Goal: Communication & Community: Answer question/provide support

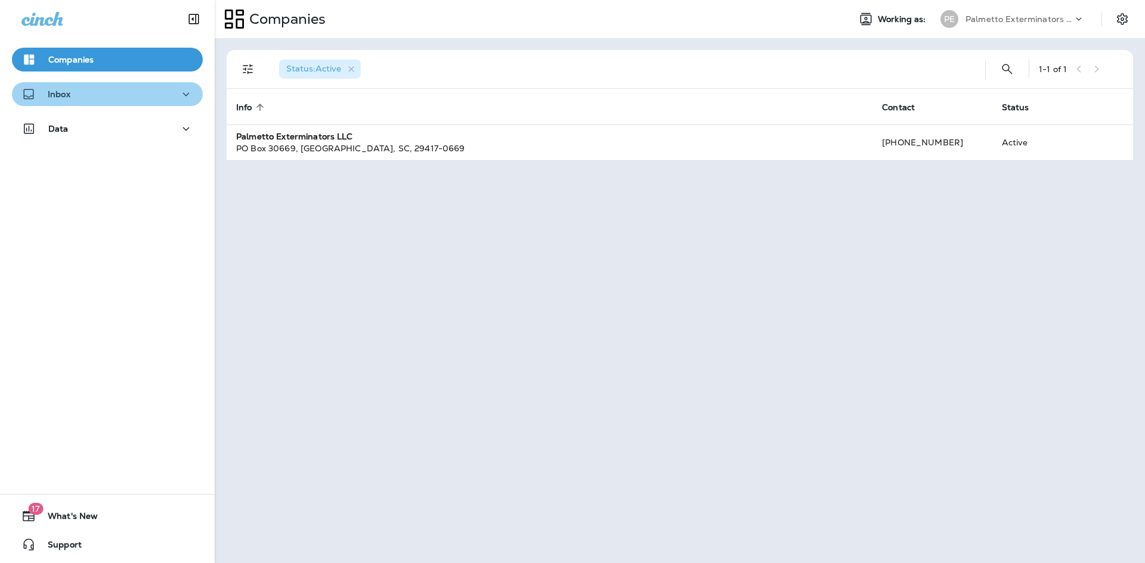
click at [144, 95] on div "Inbox" at bounding box center [107, 94] width 172 height 15
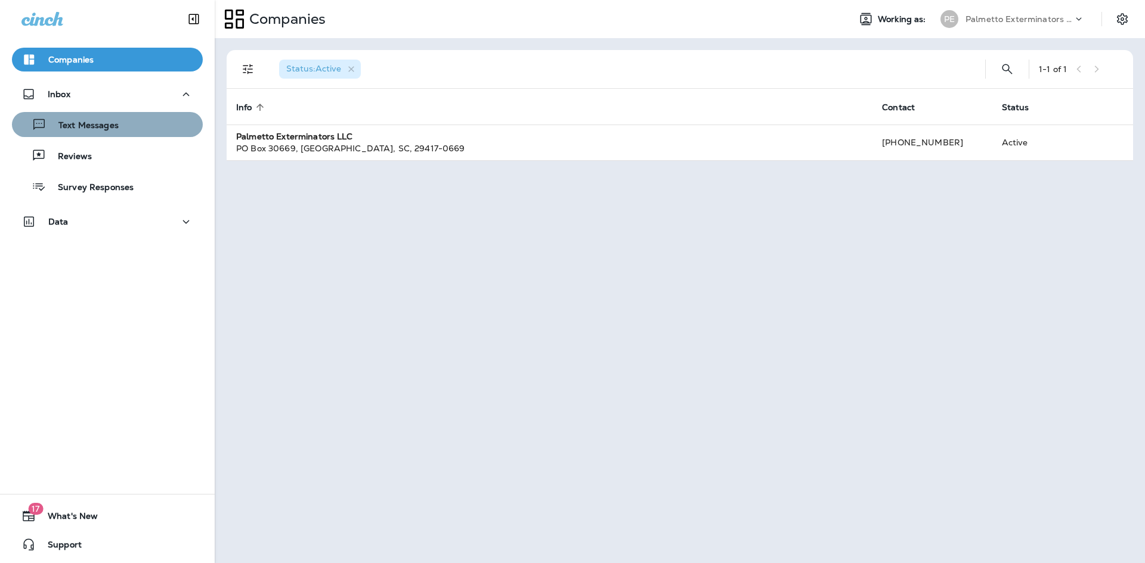
click at [145, 129] on div "Text Messages" at bounding box center [107, 125] width 181 height 18
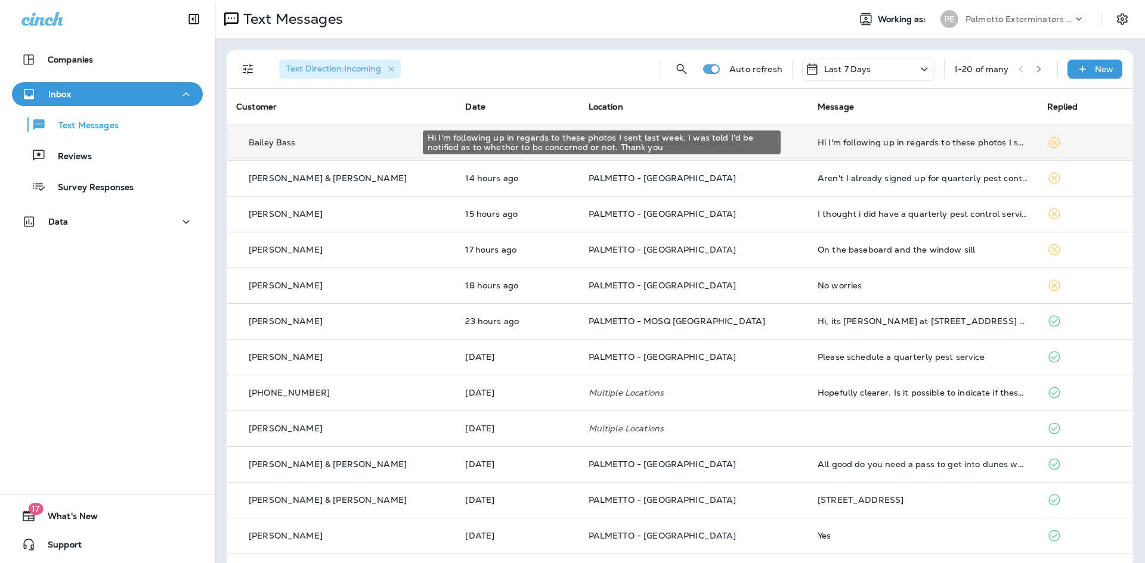
click at [924, 142] on div "Hi I'm following up in regards to these photos I sent last week. I was told I'd…" at bounding box center [922, 143] width 210 height 10
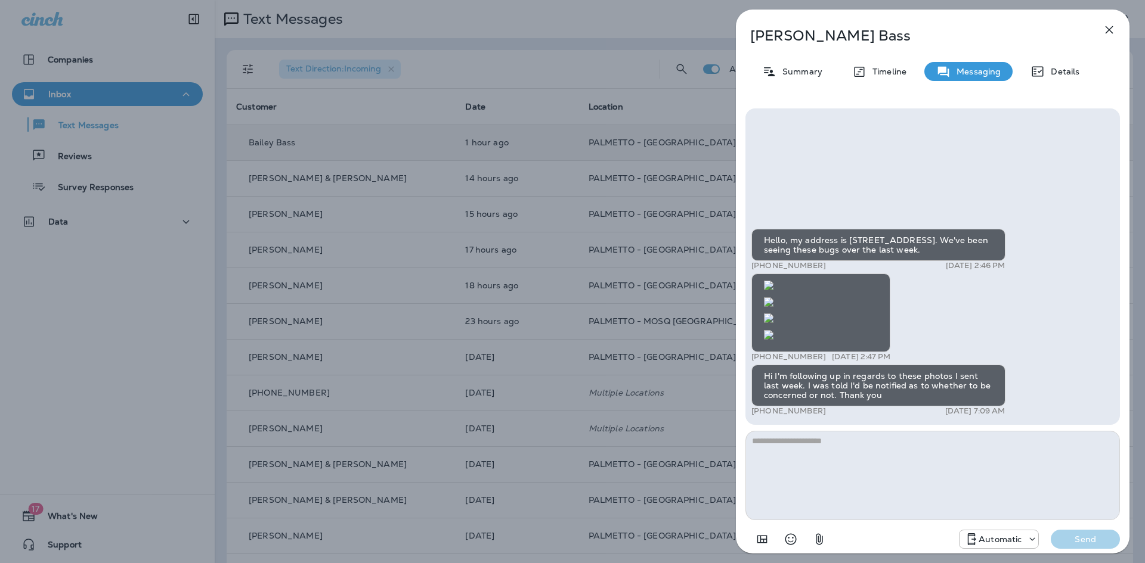
scroll to position [-358, 0]
click at [773, 314] on img at bounding box center [769, 319] width 10 height 10
click at [1116, 29] on button "button" at bounding box center [1109, 30] width 24 height 24
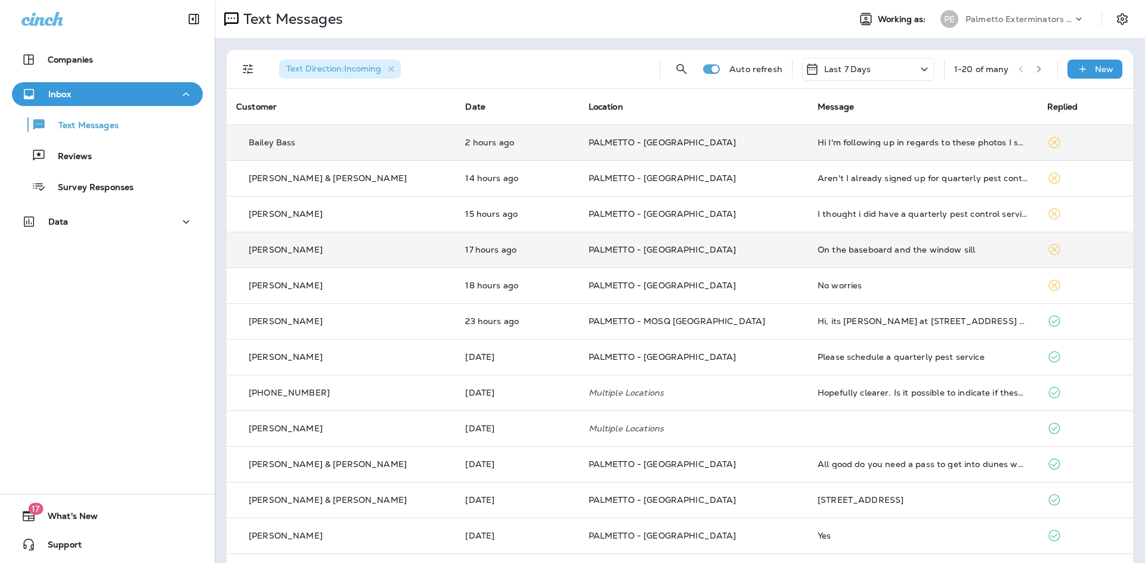
click at [842, 247] on div "On the baseboard and the window sill" at bounding box center [922, 250] width 210 height 10
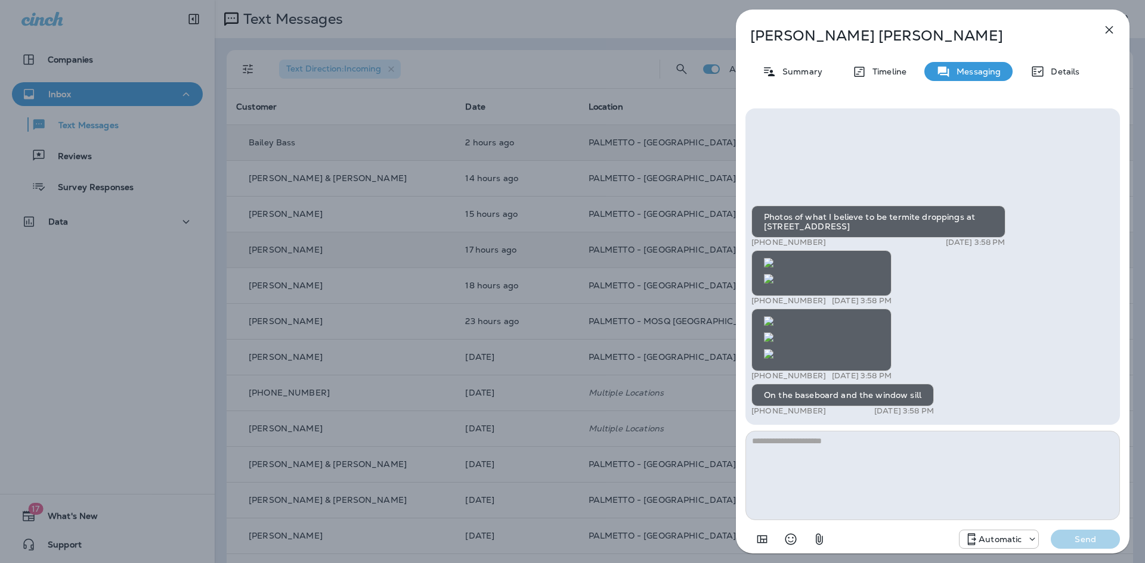
scroll to position [1, 0]
click at [773, 349] on img at bounding box center [769, 354] width 10 height 10
click at [1108, 27] on icon "button" at bounding box center [1109, 30] width 14 height 14
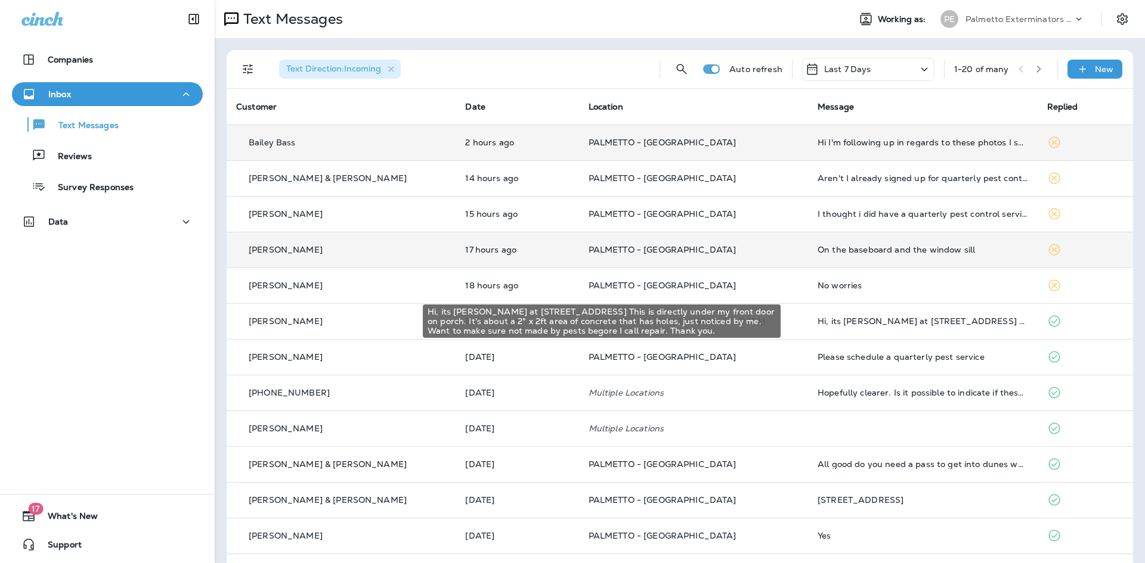
click at [832, 317] on div "Hi, its [PERSON_NAME] at [STREET_ADDRESS] This is directly under my front door …" at bounding box center [922, 322] width 210 height 10
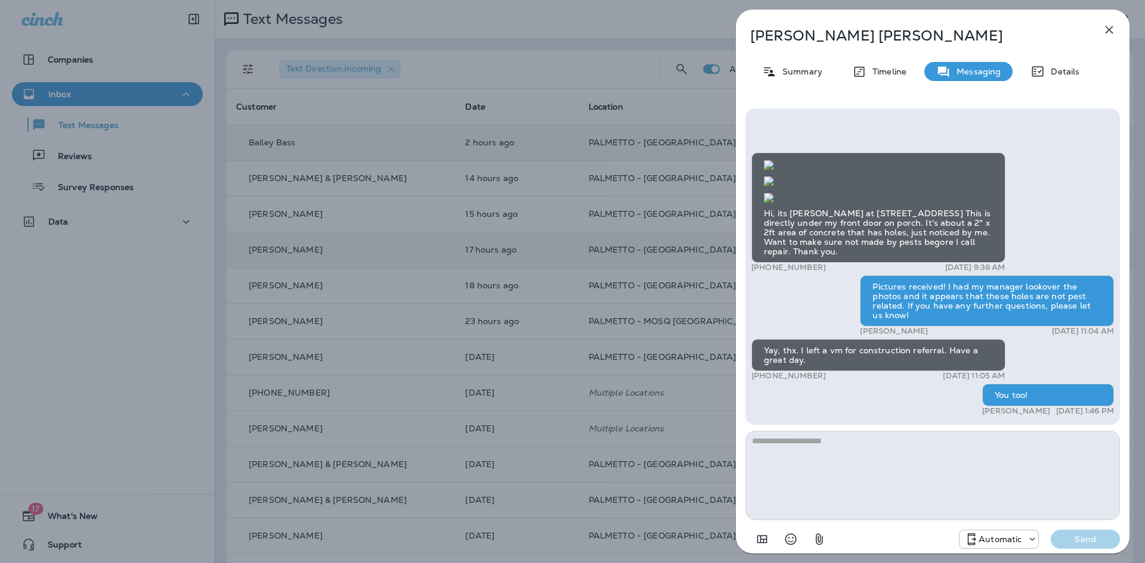
click at [1108, 28] on icon "button" at bounding box center [1109, 30] width 8 height 8
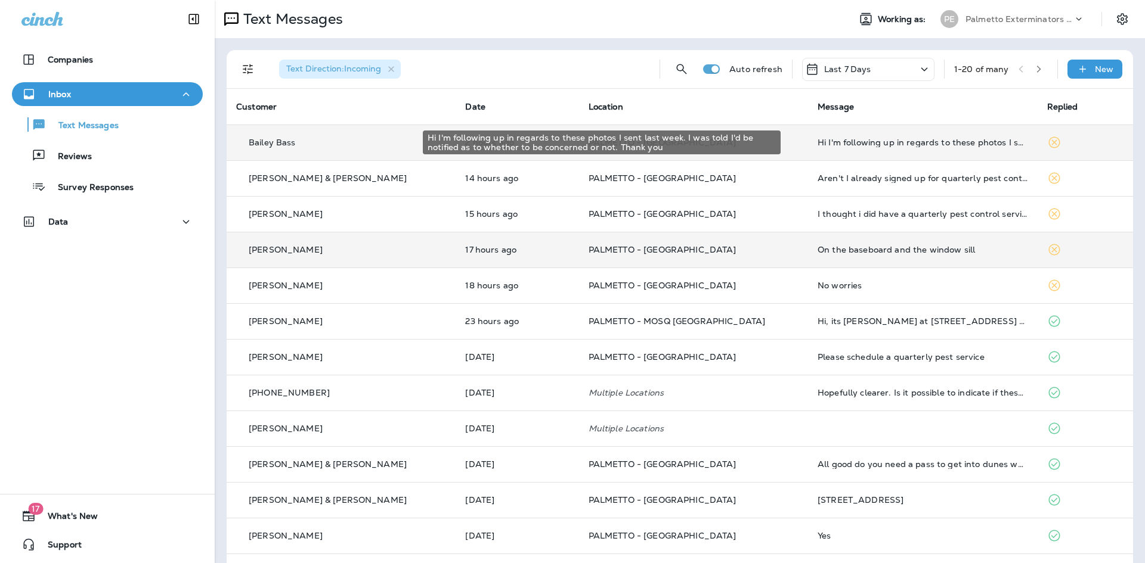
click at [912, 144] on div "Hi I'm following up in regards to these photos I sent last week. I was told I'd…" at bounding box center [922, 143] width 210 height 10
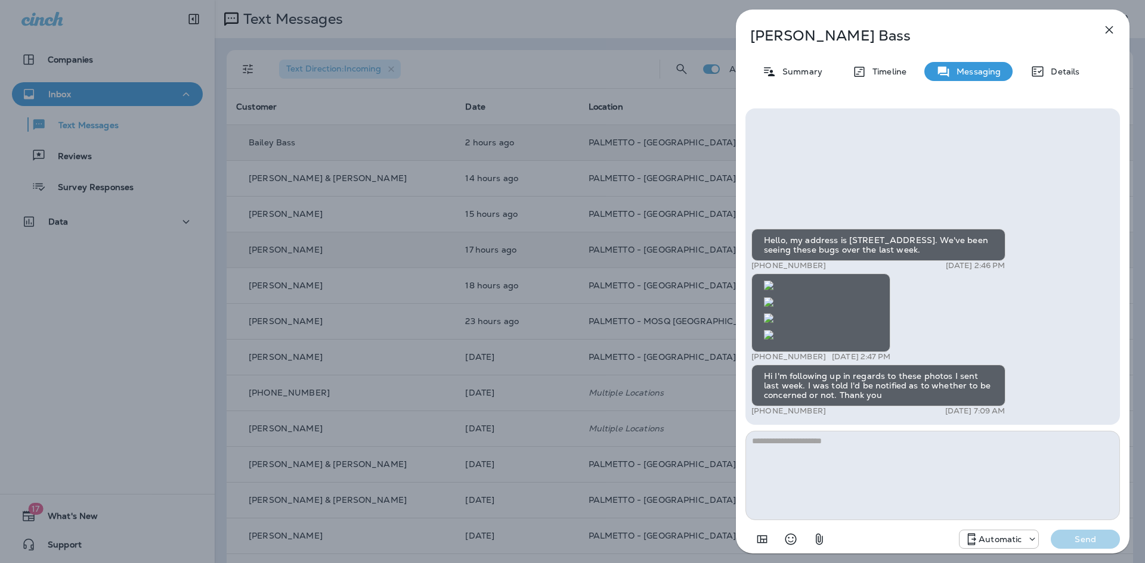
click at [1105, 29] on icon "button" at bounding box center [1109, 30] width 14 height 14
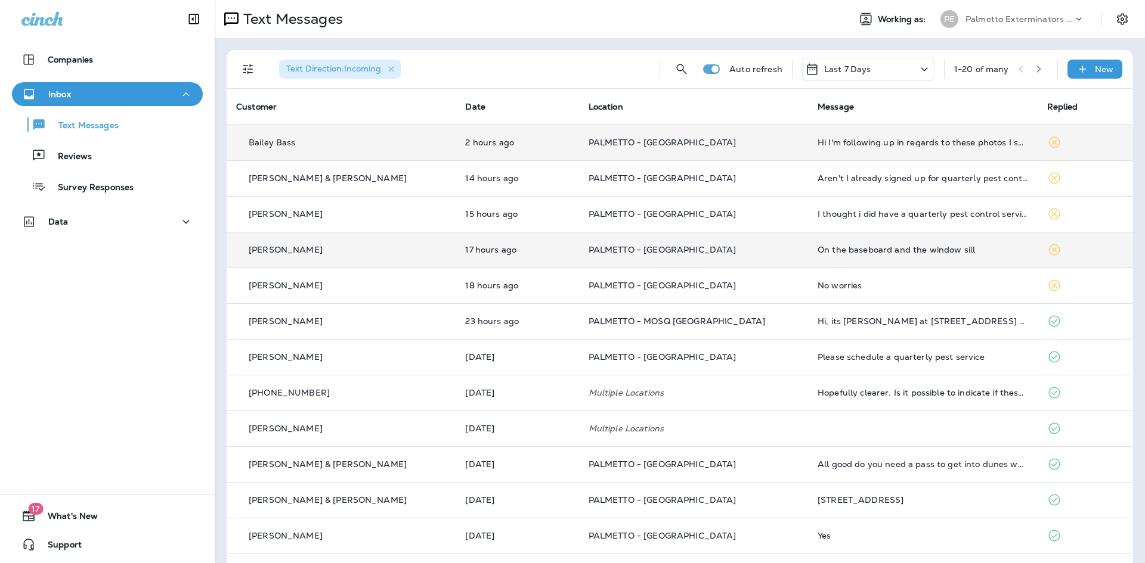
click at [879, 147] on td "Hi I'm following up in regards to these photos I sent last week. I was told I'd…" at bounding box center [922, 143] width 229 height 36
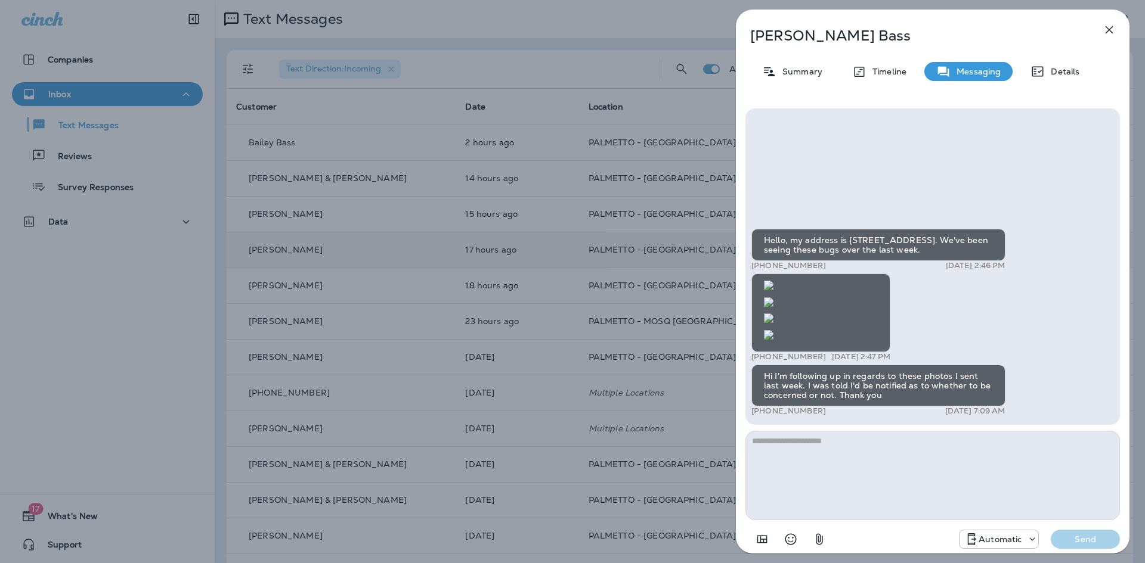
scroll to position [-358, 0]
click at [773, 314] on img at bounding box center [769, 319] width 10 height 10
click at [773, 330] on img at bounding box center [769, 335] width 10 height 10
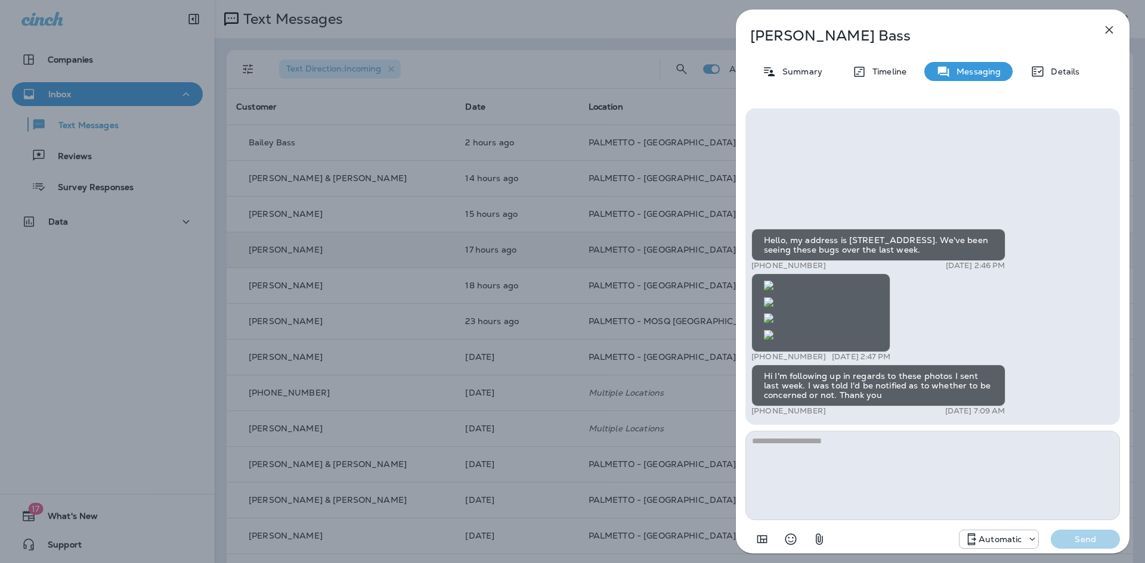
click at [773, 281] on img at bounding box center [769, 286] width 10 height 10
click at [1104, 27] on icon "button" at bounding box center [1109, 30] width 14 height 14
